Goal: Task Accomplishment & Management: Manage account settings

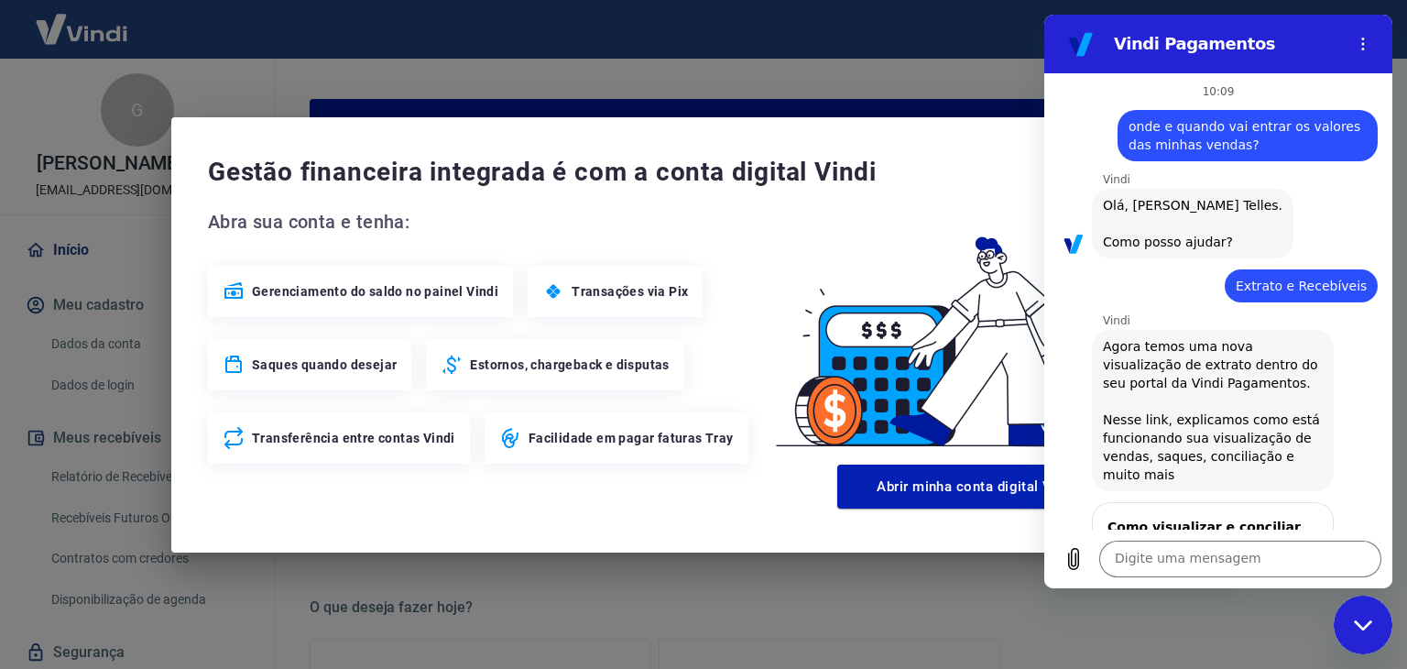
scroll to position [291, 0]
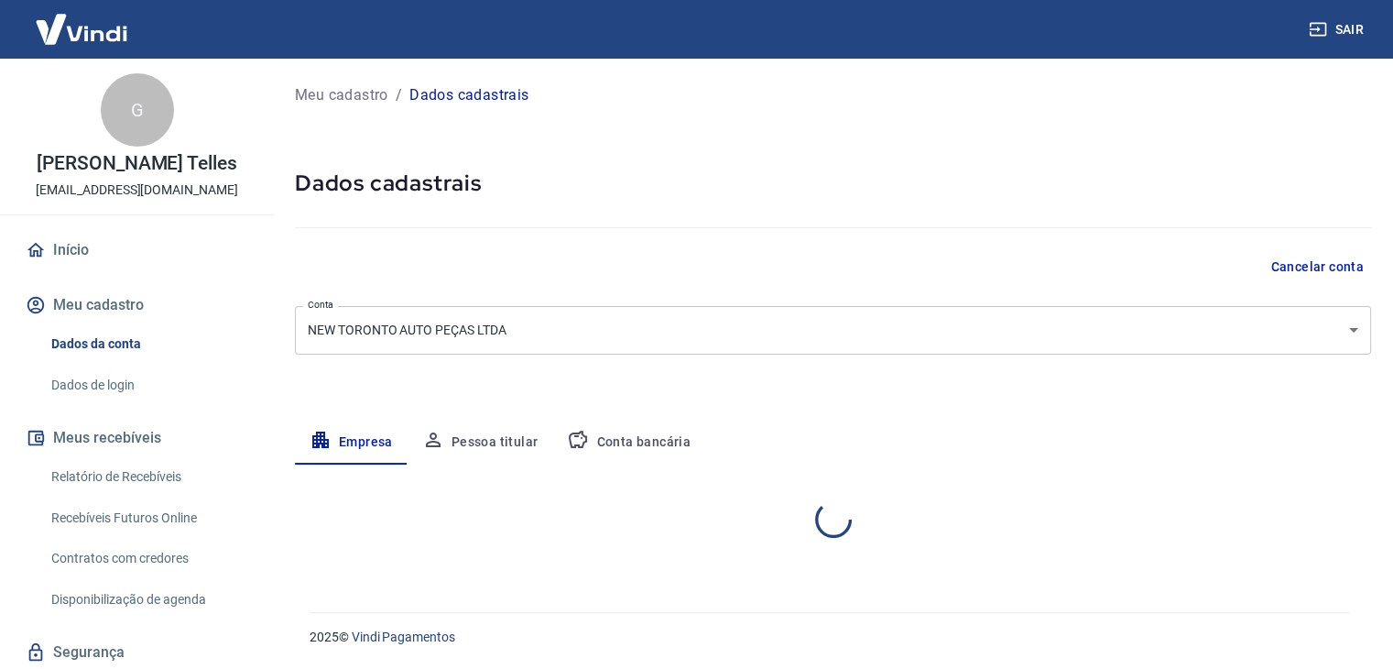
select select "SC"
select select "business"
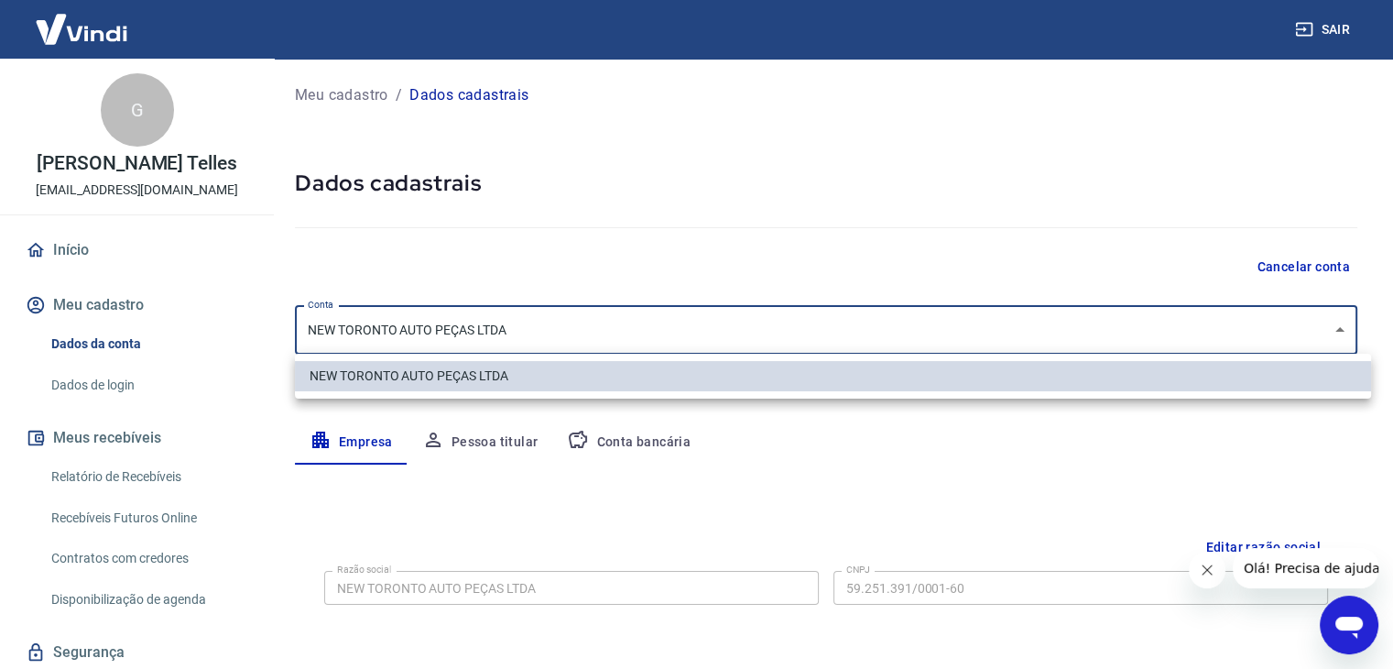
click at [1175, 332] on body "Sair G Gustavo Slaga Telles newtorontoautopecas@gmail.com Início Meu cadastro D…" at bounding box center [696, 334] width 1393 height 669
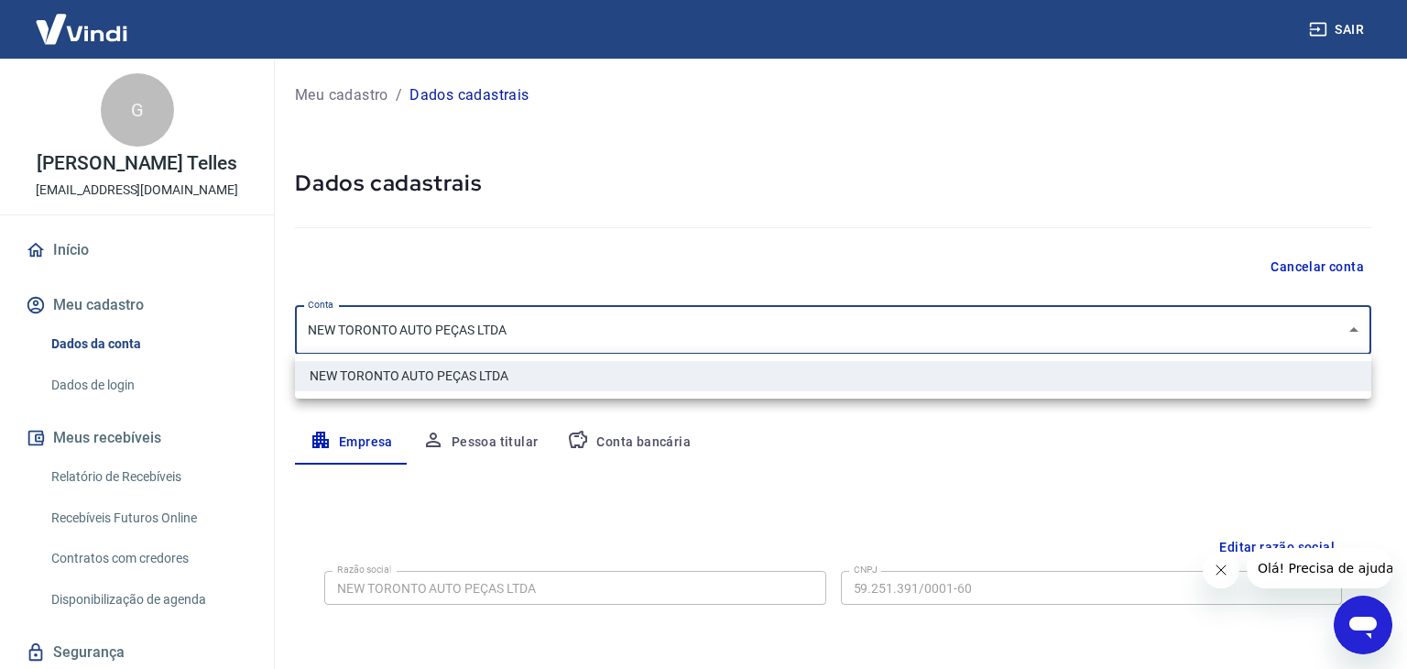
click at [1006, 221] on div at bounding box center [703, 334] width 1407 height 669
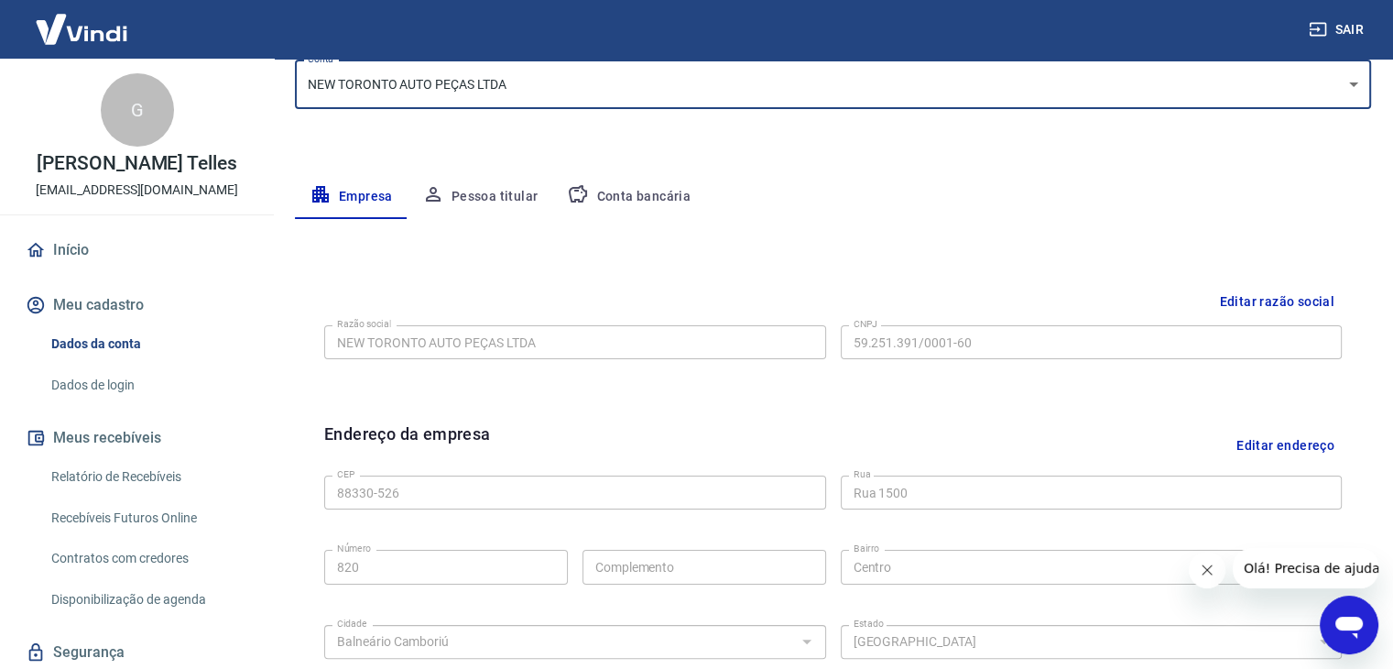
scroll to position [275, 0]
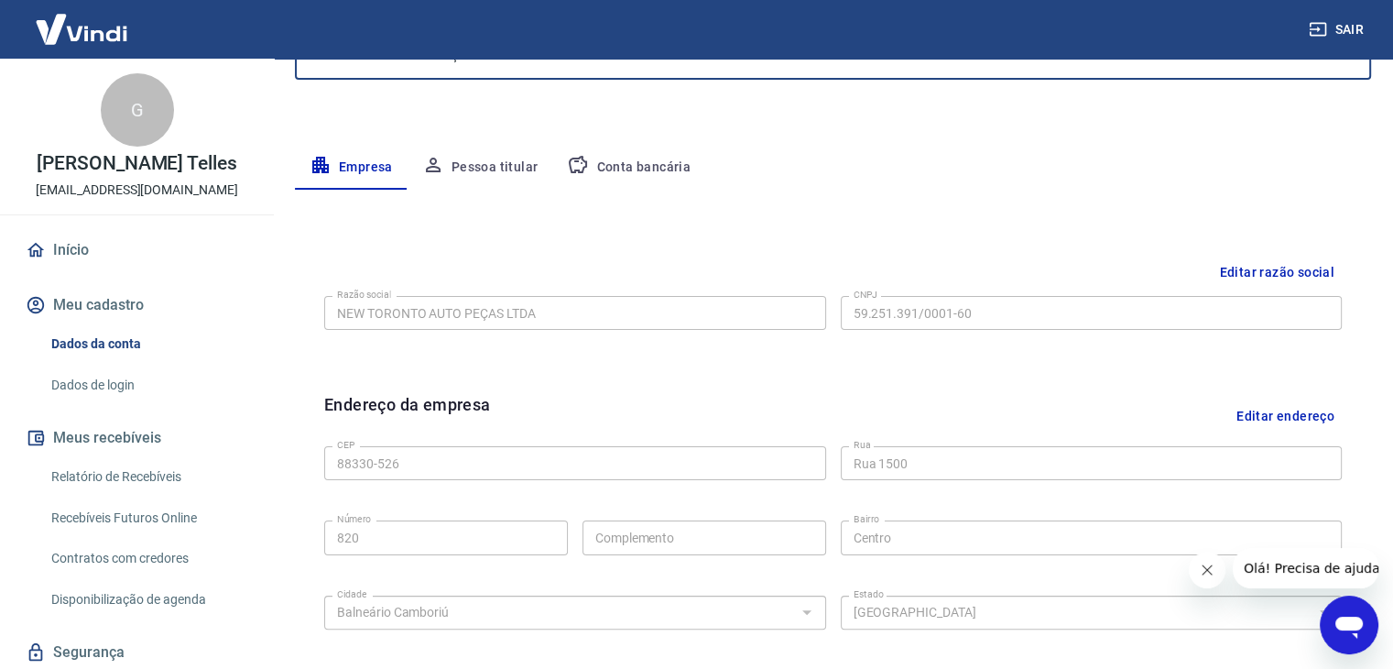
click at [1249, 272] on button "Editar razão social" at bounding box center [1277, 273] width 130 height 34
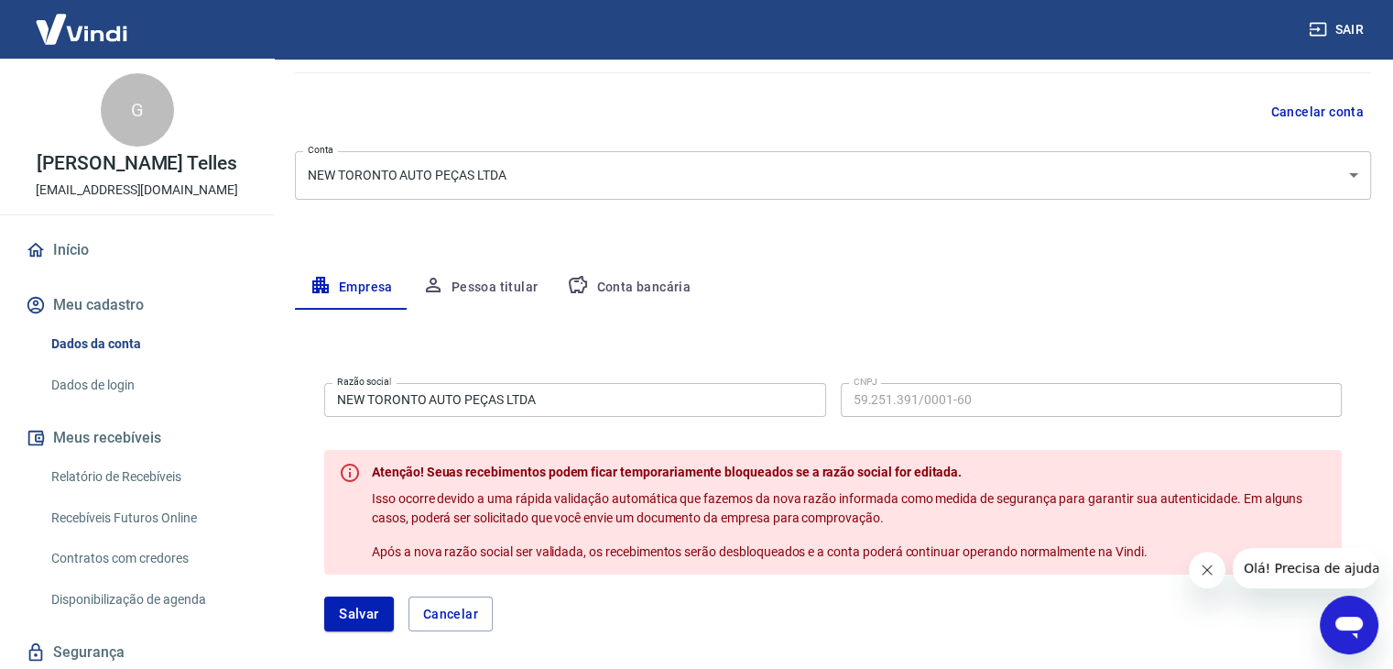
scroll to position [183, 0]
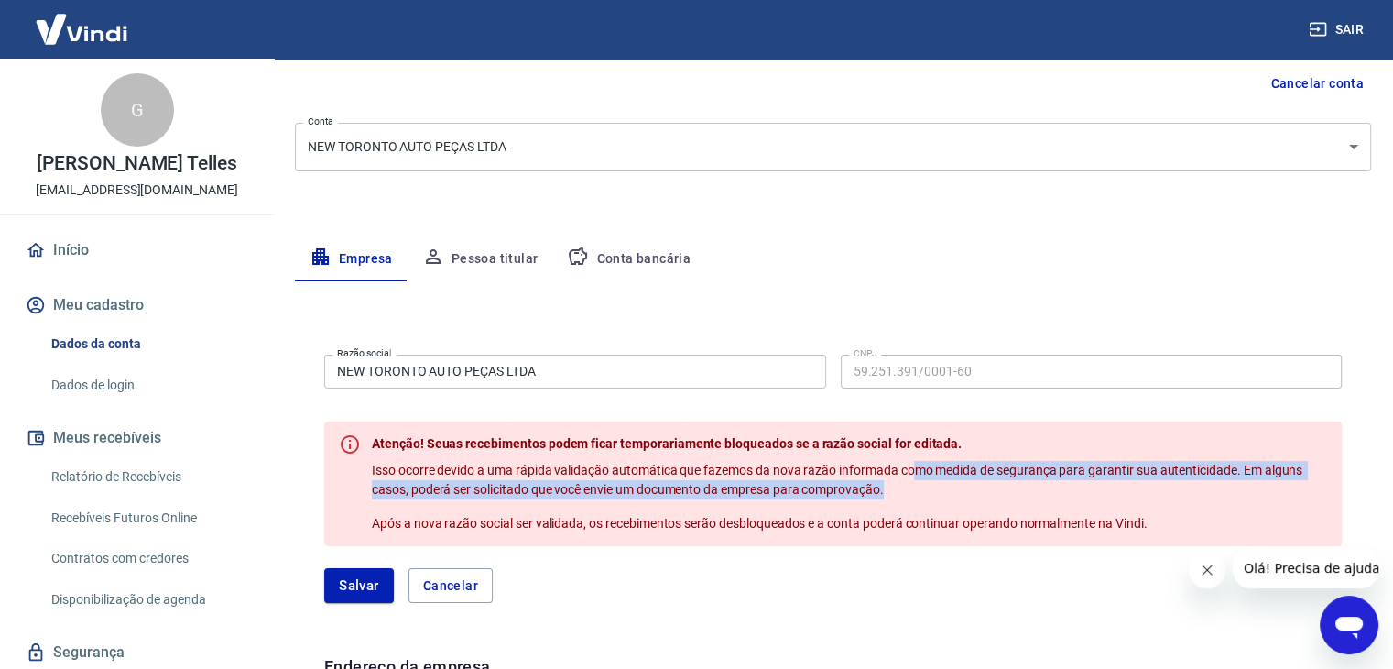
drag, startPoint x: 912, startPoint y: 472, endPoint x: 1150, endPoint y: 487, distance: 237.8
click at [1150, 487] on p "Isso ocorre devido a uma rápida validação automática que fazemos da nova razão …" at bounding box center [850, 480] width 956 height 38
click at [567, 497] on p "Isso ocorre devido a uma rápida validação automática que fazemos da nova razão …" at bounding box center [850, 480] width 956 height 38
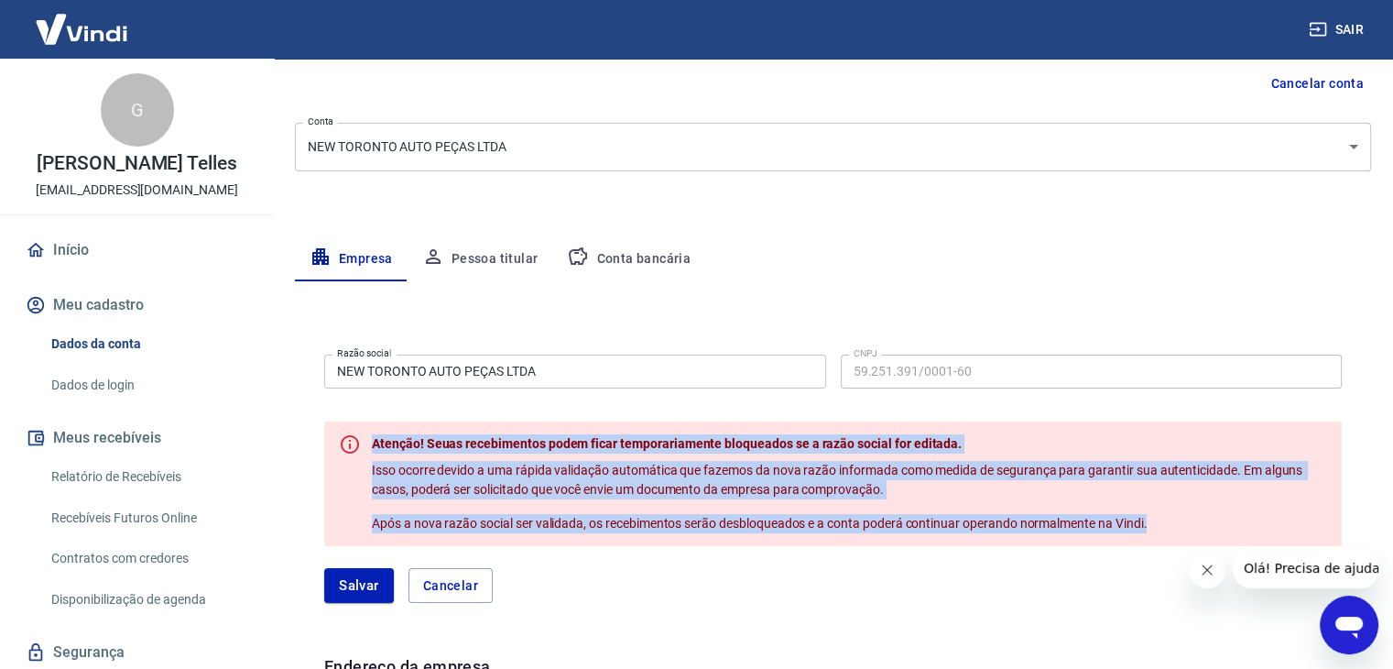
drag, startPoint x: 360, startPoint y: 514, endPoint x: 1156, endPoint y: 515, distance: 796.1
click at [1156, 515] on div "Atenção! Seuas recebimentos podem ficar temporariamente bloqueados se a razão s…" at bounding box center [833, 483] width 1018 height 125
click at [1156, 515] on p "Após a nova razão social ser validada, os recebimentos serão desbloqueados e a …" at bounding box center [850, 523] width 956 height 19
